Goal: Task Accomplishment & Management: Manage account settings

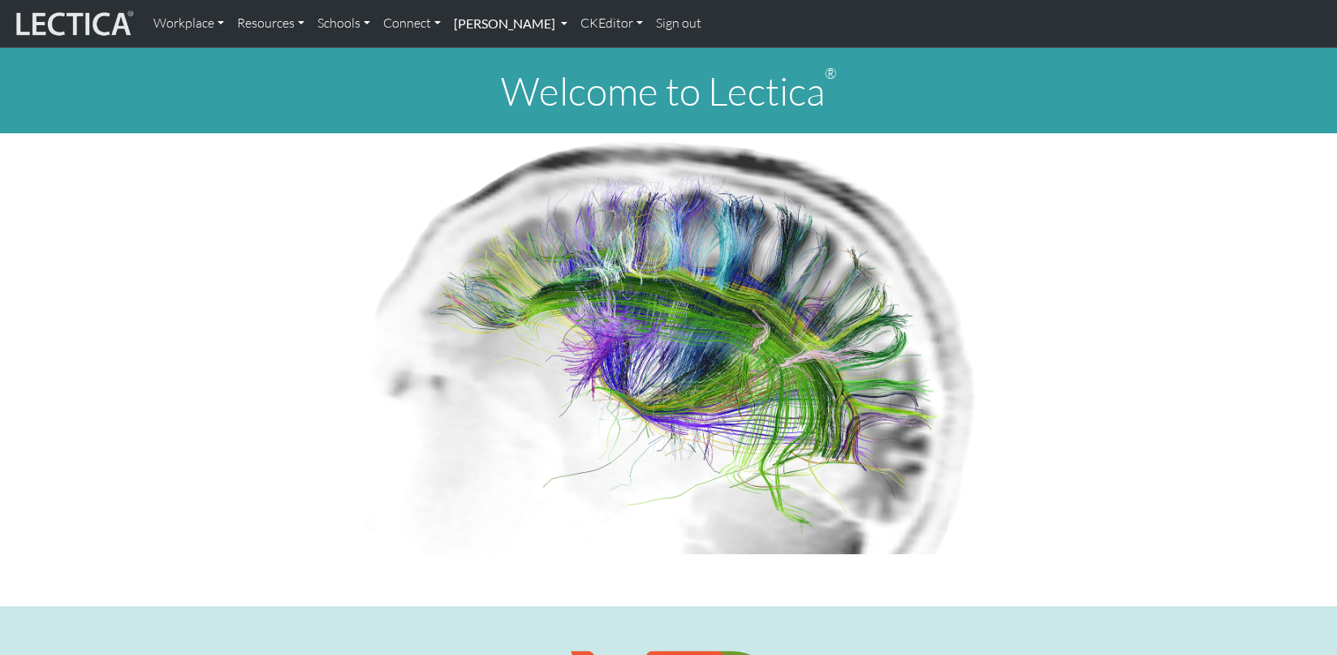
click at [492, 20] on link "[PERSON_NAME]" at bounding box center [510, 23] width 127 height 34
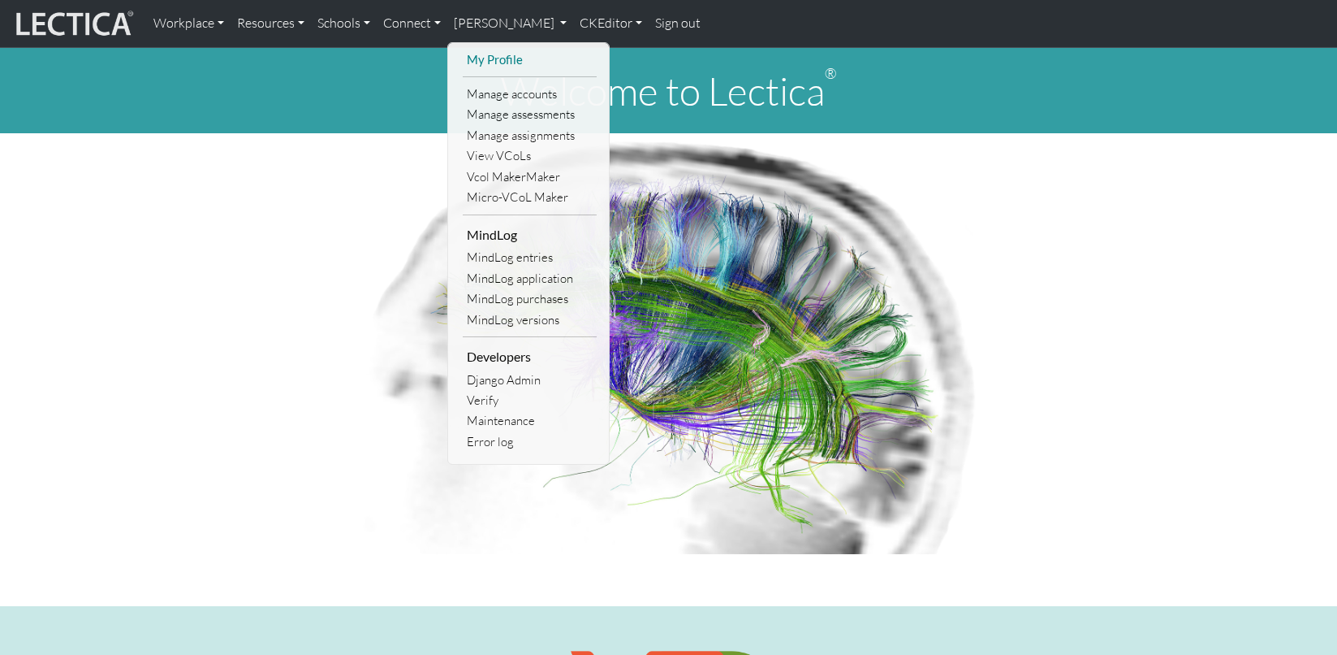
click at [483, 55] on link "My Profile" at bounding box center [530, 60] width 134 height 20
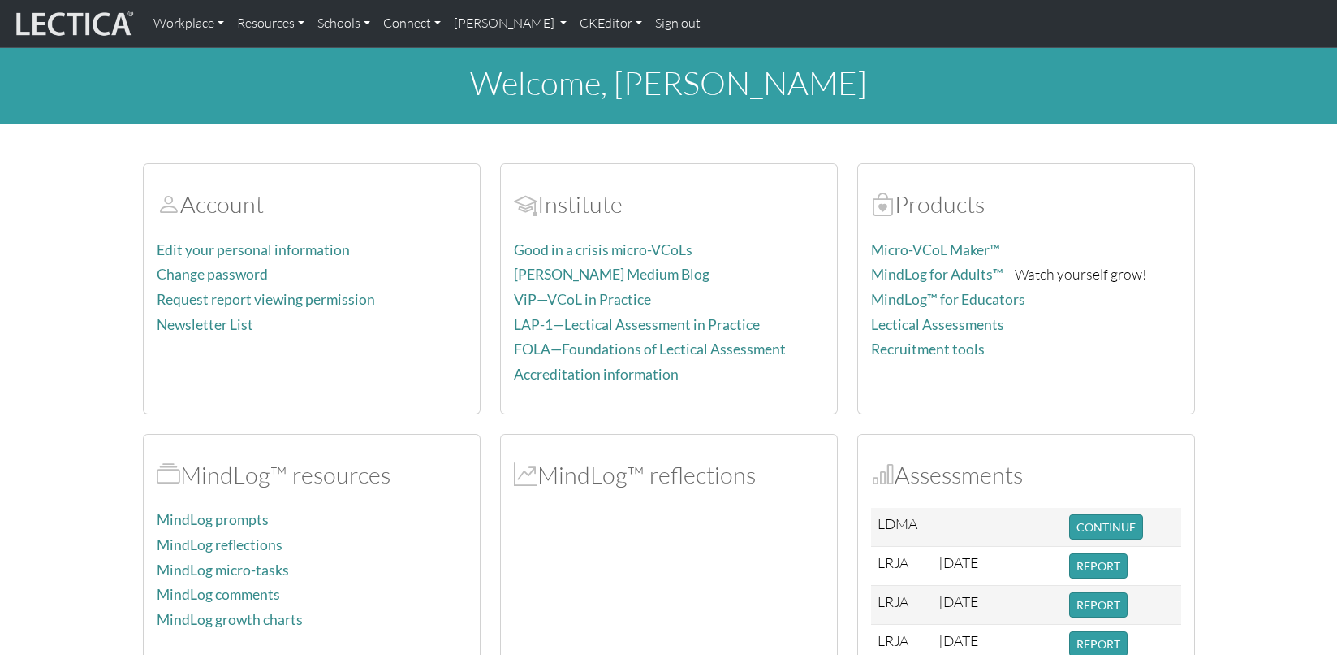
scroll to position [21, 0]
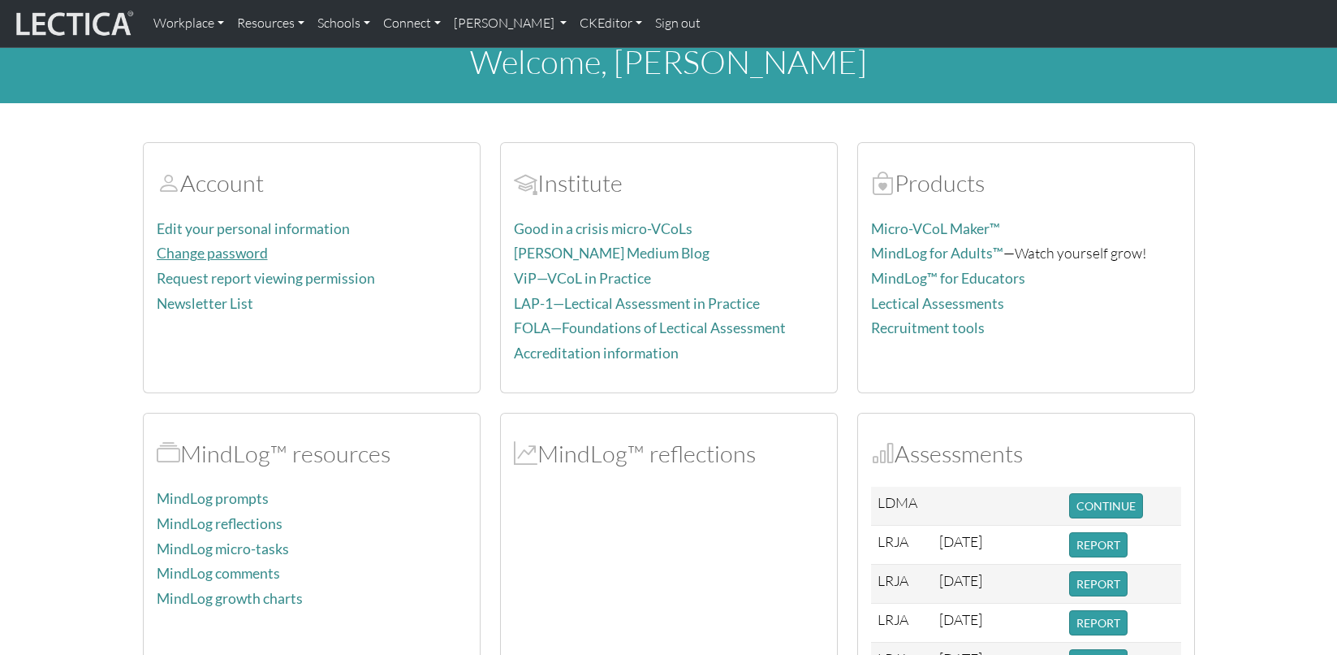
click at [210, 244] on link "Change password" at bounding box center [212, 252] width 111 height 17
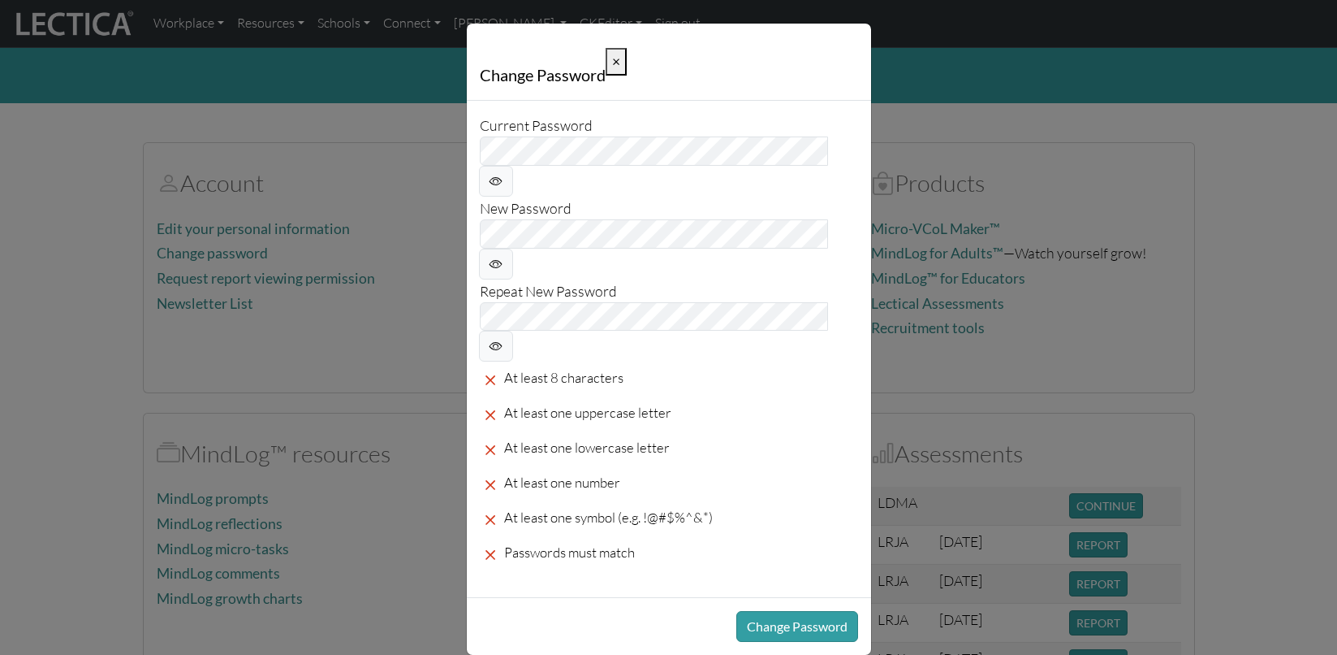
click at [104, 290] on div "Change Password × Current Password New Password Repeat New Password At least 8 …" at bounding box center [668, 327] width 1337 height 655
